Goal: Task Accomplishment & Management: Complete application form

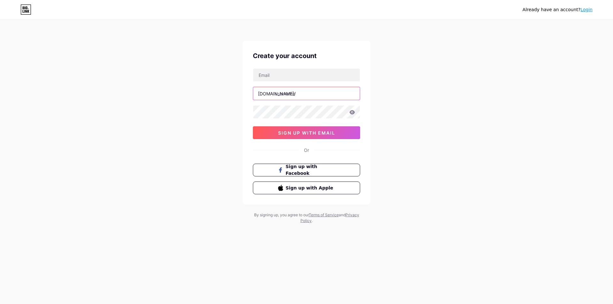
click at [279, 95] on input "text" at bounding box center [306, 93] width 107 height 13
click at [280, 79] on input "text" at bounding box center [306, 75] width 107 height 13
click at [414, 140] on div "Already have an account? Login Create your account bio.link/ 0cAFcWeA6W4v6S04Hu…" at bounding box center [306, 122] width 613 height 244
click at [587, 11] on link "Login" at bounding box center [587, 9] width 12 height 5
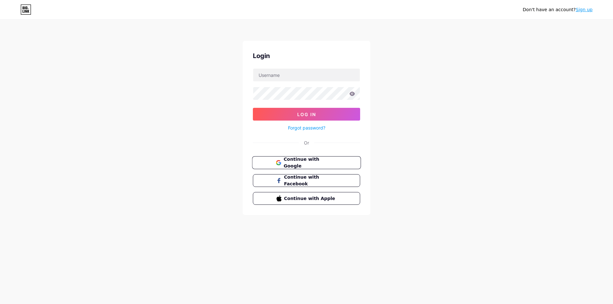
click at [284, 164] on span "Continue with Google" at bounding box center [310, 163] width 53 height 14
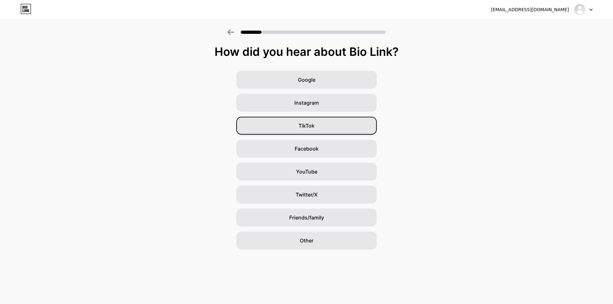
click at [306, 128] on span "TikTok" at bounding box center [307, 126] width 16 height 8
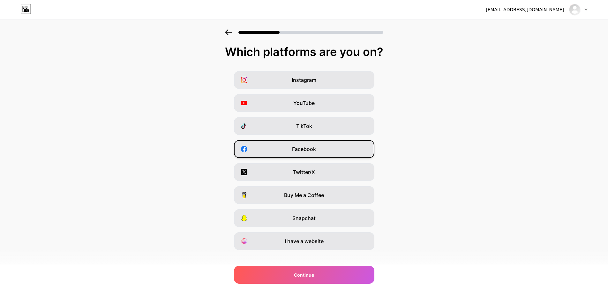
click at [311, 151] on span "Facebook" at bounding box center [304, 149] width 24 height 8
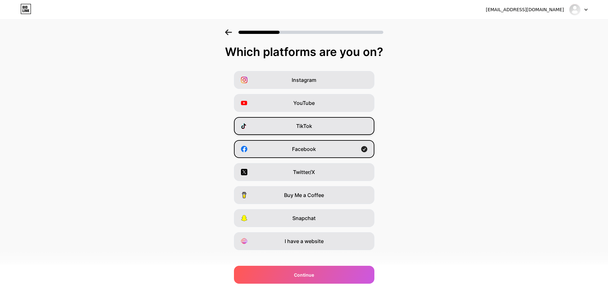
click at [314, 135] on div "Instagram YouTube TikTok Facebook Twitter/X Buy Me a Coffee Snapchat I have a w…" at bounding box center [304, 160] width 602 height 179
click at [315, 130] on div "TikTok" at bounding box center [304, 126] width 141 height 18
click at [308, 103] on span "YouTube" at bounding box center [303, 103] width 21 height 8
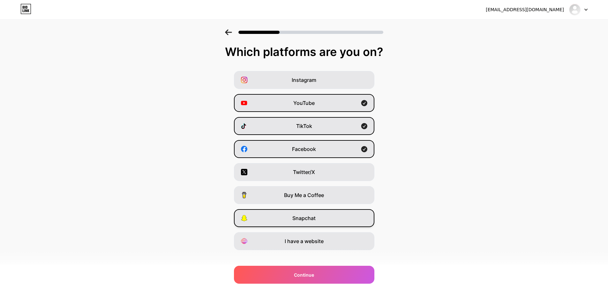
scroll to position [8, 0]
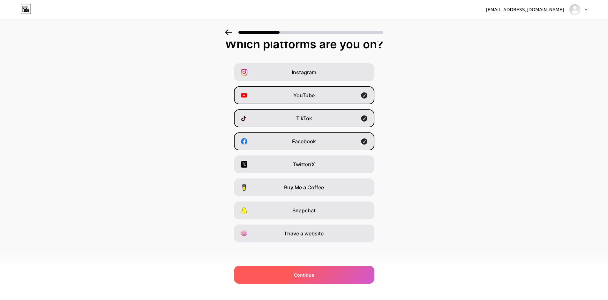
click at [277, 275] on div "Continue" at bounding box center [304, 274] width 141 height 18
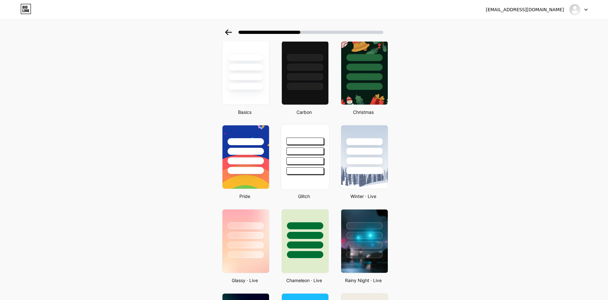
click at [313, 154] on div at bounding box center [304, 150] width 37 height 7
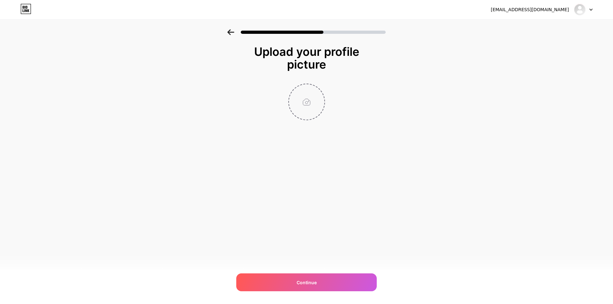
click at [311, 108] on input "file" at bounding box center [306, 101] width 35 height 35
click at [309, 100] on input "file" at bounding box center [306, 101] width 35 height 35
type input "C:\fakepath\z7106145009658_e94d2372cb3d2ac5d1bb7b14c80dd480.jpg"
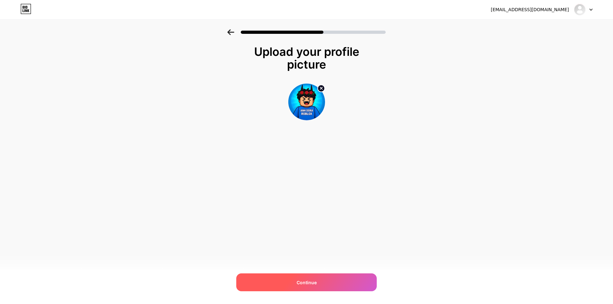
click at [293, 287] on div "Continue" at bounding box center [306, 283] width 141 height 18
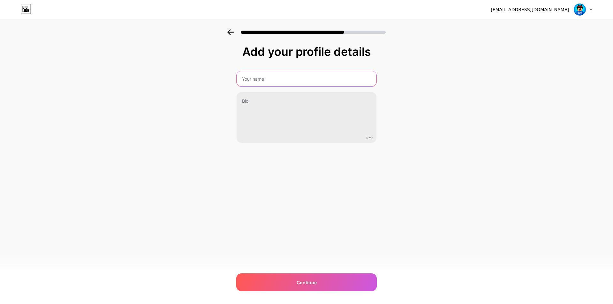
click at [277, 85] on input "text" at bounding box center [307, 78] width 140 height 15
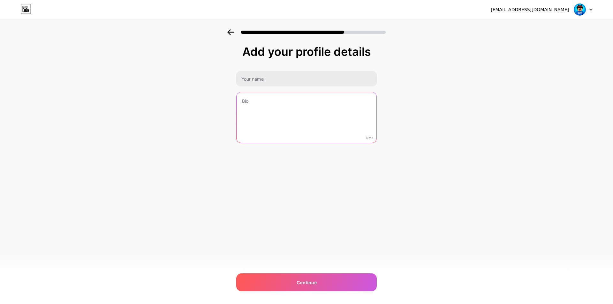
click at [250, 111] on textarea at bounding box center [307, 117] width 140 height 51
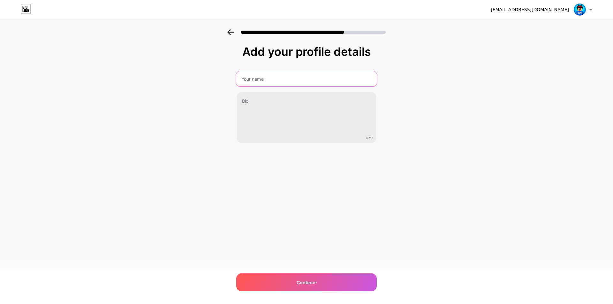
click at [252, 81] on input "text" at bounding box center [306, 78] width 141 height 15
type input "d"
type input "DORO ROBLOX"
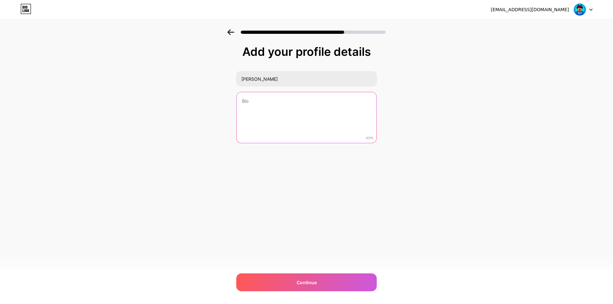
click at [285, 110] on textarea at bounding box center [307, 117] width 140 height 51
paste textarea "doraxzone.com"
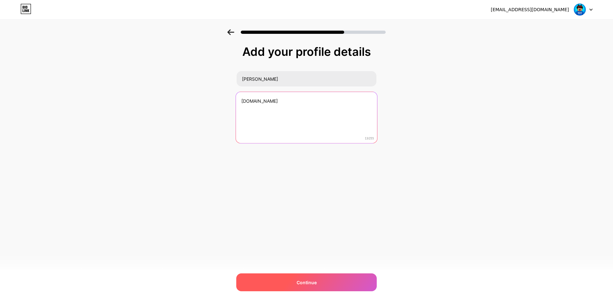
type textarea "doraxzone.com"
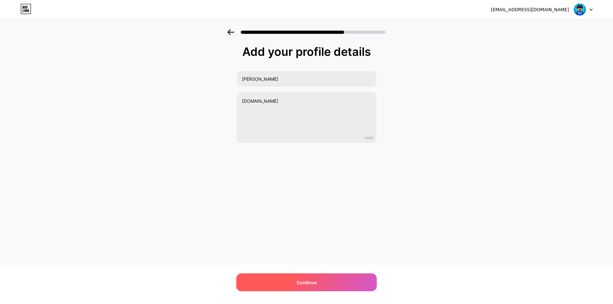
click at [288, 285] on div "Continue" at bounding box center [306, 283] width 141 height 18
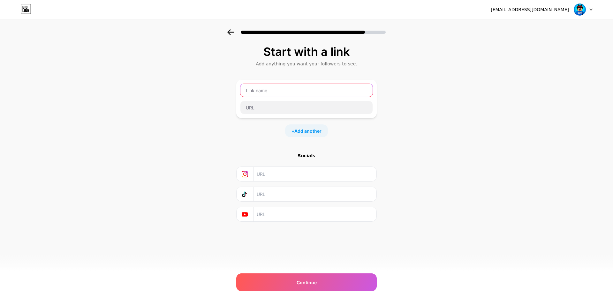
click at [272, 92] on input "text" at bounding box center [306, 90] width 132 height 13
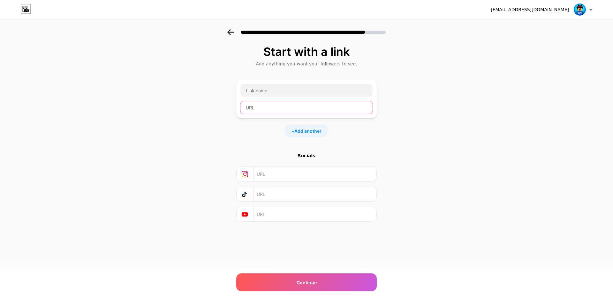
click at [257, 111] on input "text" at bounding box center [306, 107] width 132 height 13
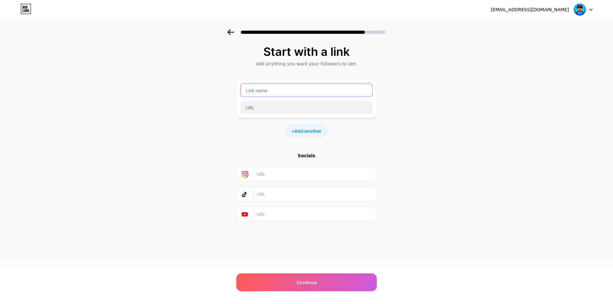
click at [258, 93] on input "text" at bounding box center [306, 90] width 132 height 13
click at [266, 176] on input "text" at bounding box center [315, 174] width 116 height 14
click at [267, 197] on input "text" at bounding box center [315, 194] width 116 height 14
click at [266, 214] on input "text" at bounding box center [315, 214] width 116 height 14
click at [270, 172] on input "text" at bounding box center [315, 174] width 116 height 14
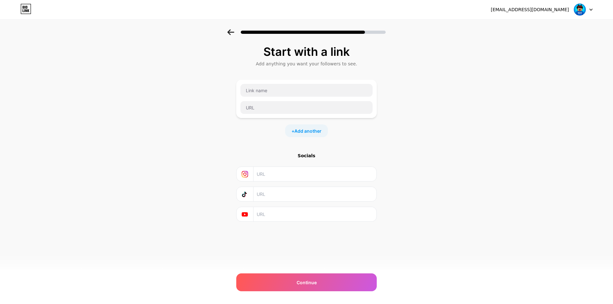
click at [273, 221] on input "text" at bounding box center [315, 214] width 116 height 14
click at [274, 111] on input "text" at bounding box center [306, 107] width 132 height 13
click at [275, 92] on input "text" at bounding box center [306, 90] width 132 height 13
click at [276, 103] on input "text" at bounding box center [306, 107] width 132 height 13
click at [303, 133] on span "Add another" at bounding box center [307, 131] width 27 height 7
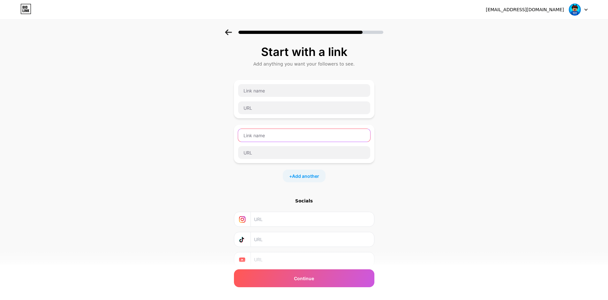
click at [291, 135] on input "text" at bounding box center [304, 135] width 132 height 13
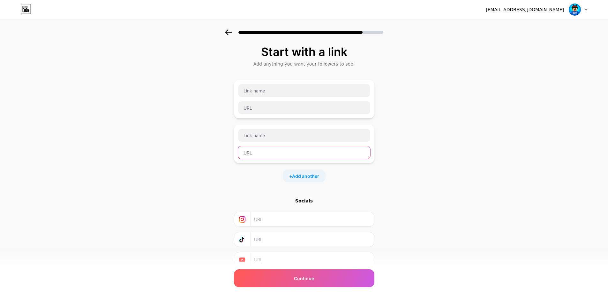
click at [285, 156] on input "text" at bounding box center [304, 152] width 132 height 13
click at [305, 199] on div "Socials" at bounding box center [304, 200] width 141 height 6
click at [305, 202] on div "Socials" at bounding box center [304, 200] width 141 height 6
click at [283, 220] on input "text" at bounding box center [312, 219] width 116 height 14
click at [260, 99] on div at bounding box center [304, 99] width 133 height 31
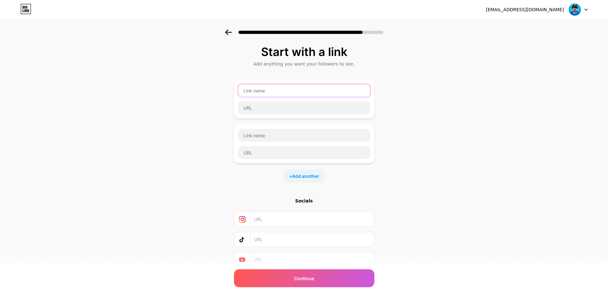
click at [259, 89] on input "text" at bounding box center [304, 90] width 132 height 13
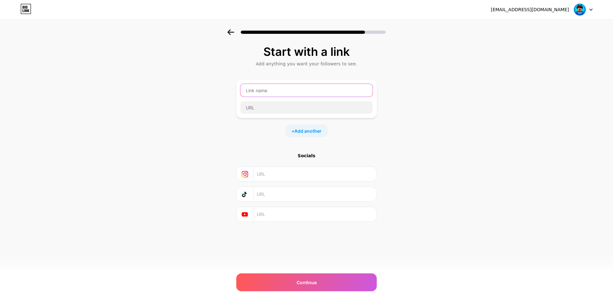
click at [275, 91] on input "text" at bounding box center [306, 90] width 132 height 13
type input "ANHDORAA"
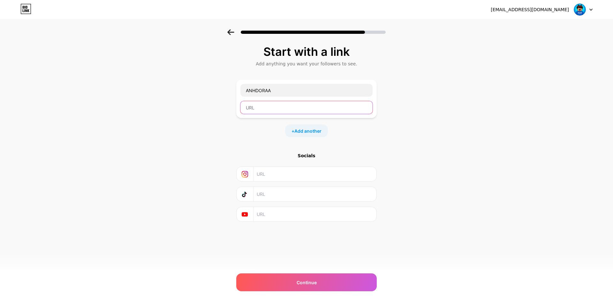
click at [278, 105] on input "text" at bounding box center [306, 107] width 132 height 13
click at [273, 111] on input "text" at bounding box center [306, 107] width 132 height 13
click at [258, 111] on input "text" at bounding box center [306, 107] width 132 height 13
type input "V"
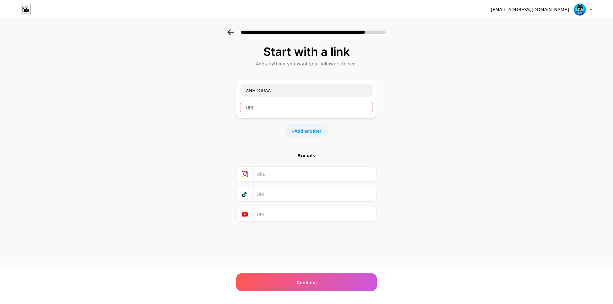
type input "V"
click at [254, 112] on input "text" at bounding box center [306, 107] width 132 height 13
click at [252, 110] on input "text" at bounding box center [306, 107] width 132 height 13
click at [250, 110] on input "text" at bounding box center [306, 107] width 132 height 13
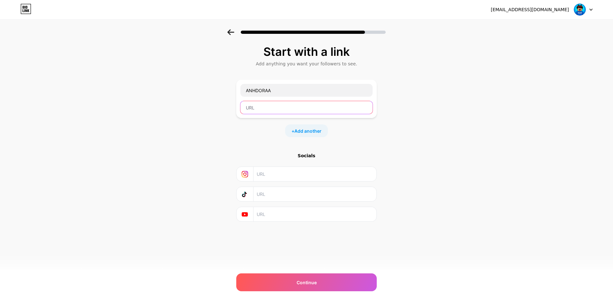
click at [250, 108] on input "text" at bounding box center [306, 107] width 132 height 13
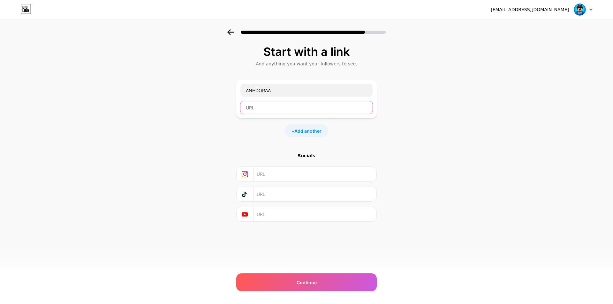
paste input "doraxzone.com"
type input "doraxzone.com"
click at [286, 173] on input "text" at bounding box center [315, 174] width 116 height 14
click at [267, 197] on input "text" at bounding box center [315, 194] width 116 height 14
click at [272, 208] on input "text" at bounding box center [315, 214] width 116 height 14
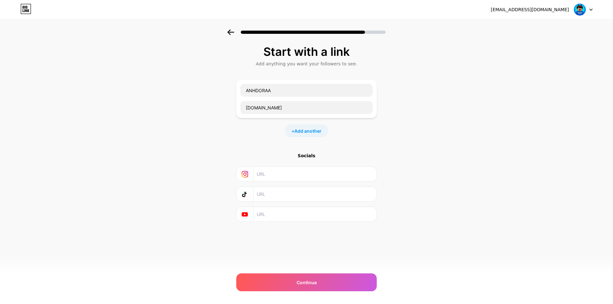
paste input "https://www.youtube.com/@anhdorarbl"
type input "https://www.youtube.com/@anhdorarbl"
click at [285, 194] on input "text" at bounding box center [315, 194] width 116 height 14
paste input "www.tiktok.com/@anh.dora.lc.pht"
type input "www.tiktok.com/@anh.dora.lc.pht"
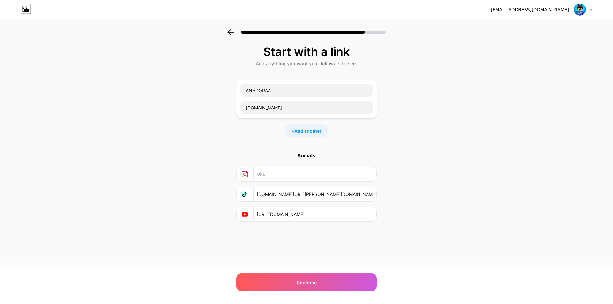
click at [287, 169] on input "text" at bounding box center [315, 174] width 116 height 14
paste input "https://www.facebook.com/share/16fsNR3UCq/?mibextid=wwXIfr"
type input "https://www.facebook.com/share/16fsNR3UCq/?mibextid=wwXIfr"
click at [291, 281] on div "Continue" at bounding box center [306, 283] width 141 height 18
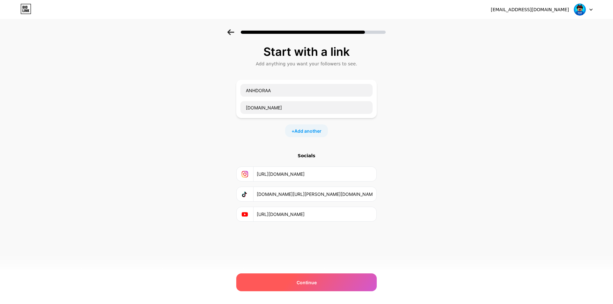
scroll to position [0, 0]
click at [293, 286] on div "Continue" at bounding box center [306, 283] width 141 height 18
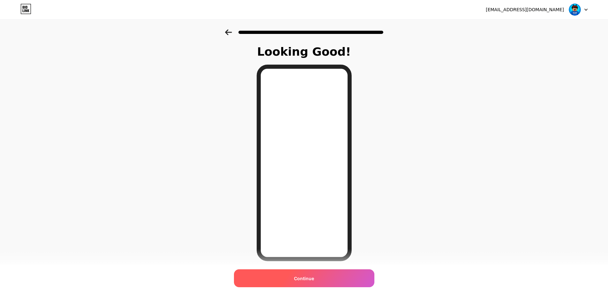
click at [307, 278] on span "Continue" at bounding box center [304, 278] width 20 height 7
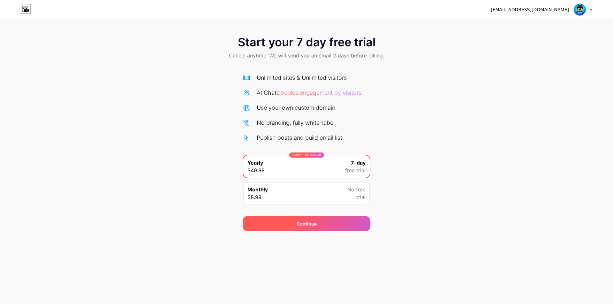
click at [308, 224] on span "Continue" at bounding box center [307, 224] width 20 height 7
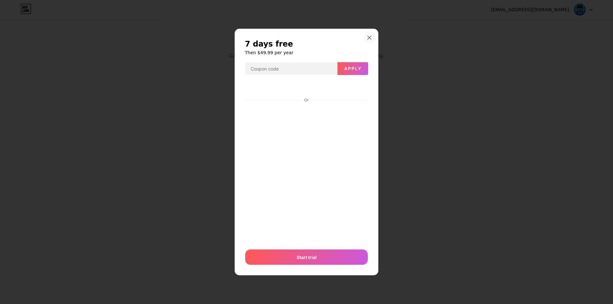
click at [369, 37] on icon at bounding box center [370, 38] width 4 height 4
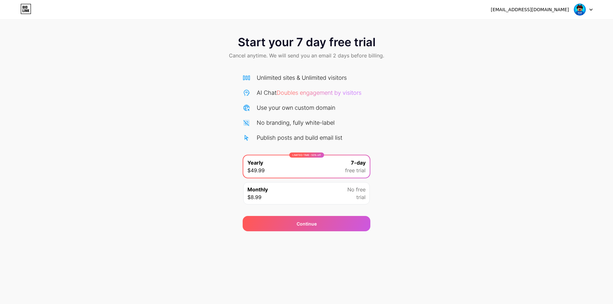
click at [299, 197] on div "Monthly $8.99 No free trial" at bounding box center [306, 193] width 126 height 22
click at [309, 176] on div "LIMITED TIME : 50% off Yearly $49.99 7-day free trial" at bounding box center [306, 167] width 126 height 22
click at [316, 93] on span "Doubles engagement by visitors" at bounding box center [319, 92] width 85 height 7
click at [266, 41] on span "Start your 7 day free trial" at bounding box center [307, 42] width 138 height 13
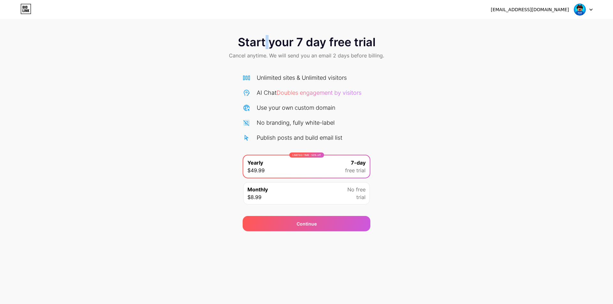
click at [266, 41] on span "Start your 7 day free trial" at bounding box center [307, 42] width 138 height 13
click at [157, 55] on div "Start your 7 day free trial Cancel anytime. We will send you an email 2 days be…" at bounding box center [306, 48] width 613 height 38
click at [31, 12] on div "nguyenhoangyutuber@gmail.com Logout" at bounding box center [306, 9] width 613 height 11
click at [26, 11] on icon at bounding box center [25, 9] width 11 height 10
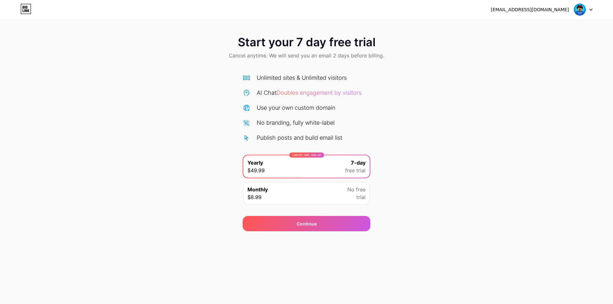
click at [323, 92] on span "Doubles engagement by visitors" at bounding box center [319, 92] width 85 height 7
click at [299, 225] on span "Continue" at bounding box center [307, 224] width 20 height 7
